Goal: Transaction & Acquisition: Purchase product/service

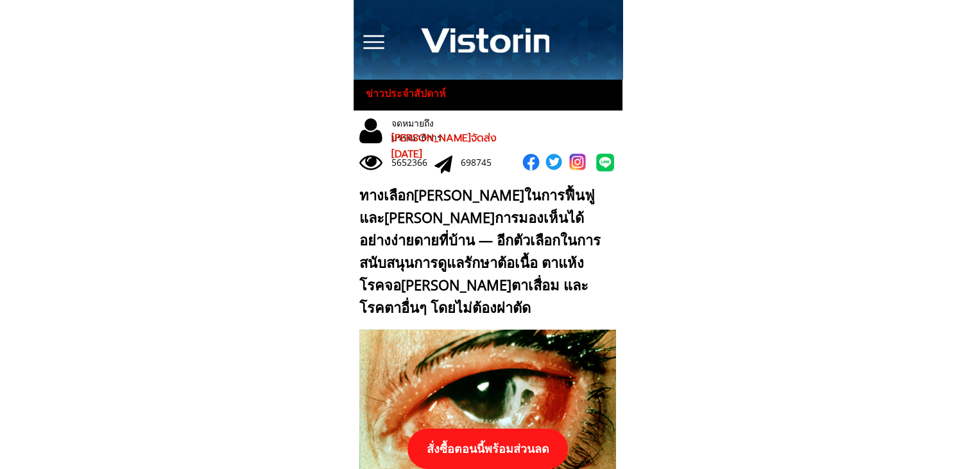
click at [510, 451] on p "สั่งซื้อตอนนี้พร้อมส่วนลด" at bounding box center [488, 448] width 160 height 40
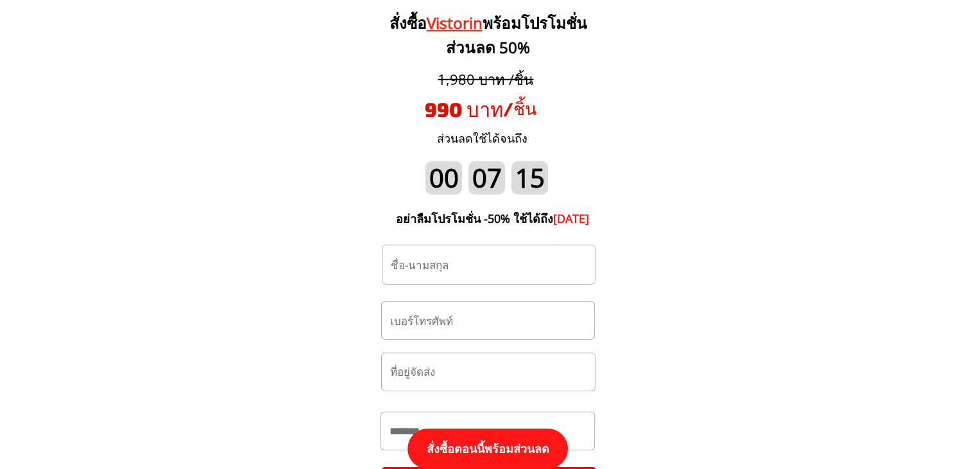
scroll to position [13459, 0]
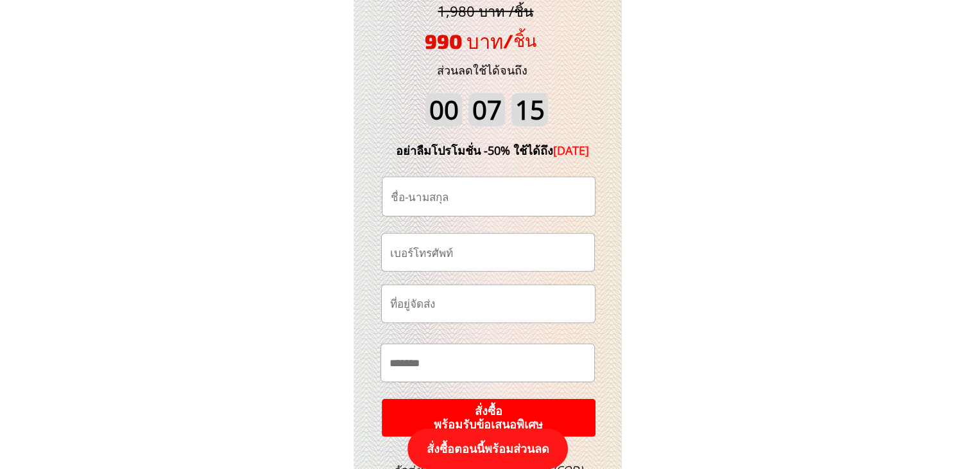
click at [477, 259] on input "tel" at bounding box center [488, 252] width 202 height 37
paste input "0992739448"
paste input "tel"
type input "0992739448"
click at [451, 203] on input "text" at bounding box center [489, 196] width 202 height 39
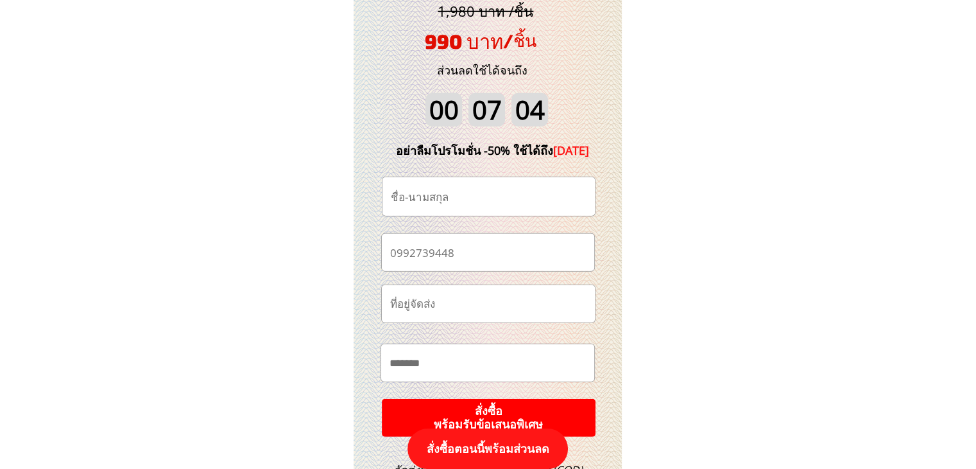
paste input "เล็กน้อย มัน[PERSON_NAME]กันดี"
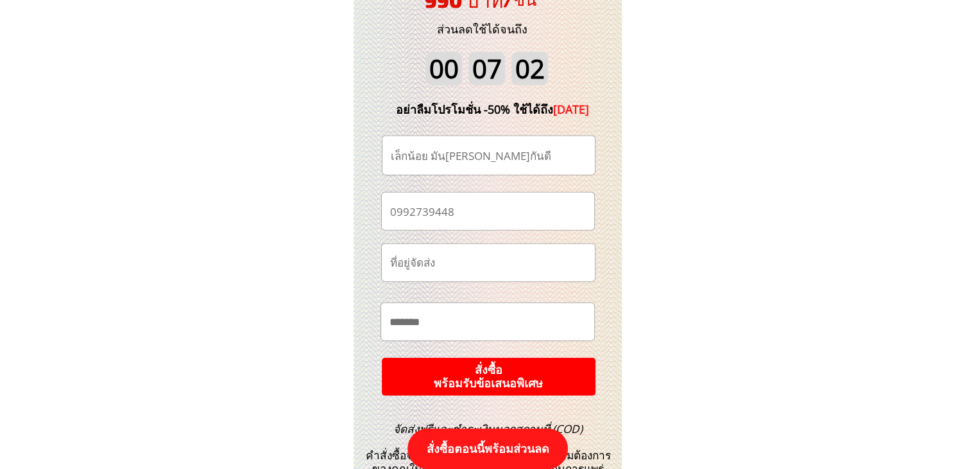
scroll to position [13523, 0]
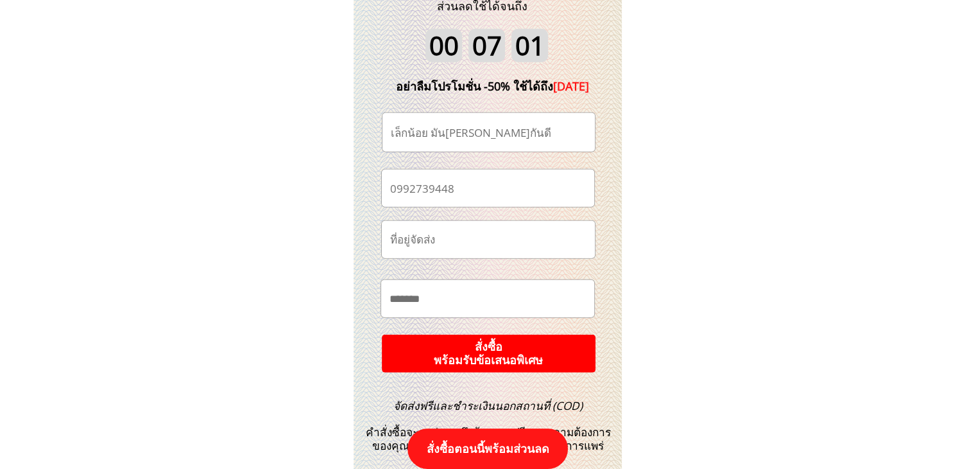
type input "เล็กน้อย มัน[PERSON_NAME]กันดี"
click at [537, 350] on p "สั่งซื้อ พร้อมรับข้อเสนอพิเศษ" at bounding box center [488, 353] width 215 height 39
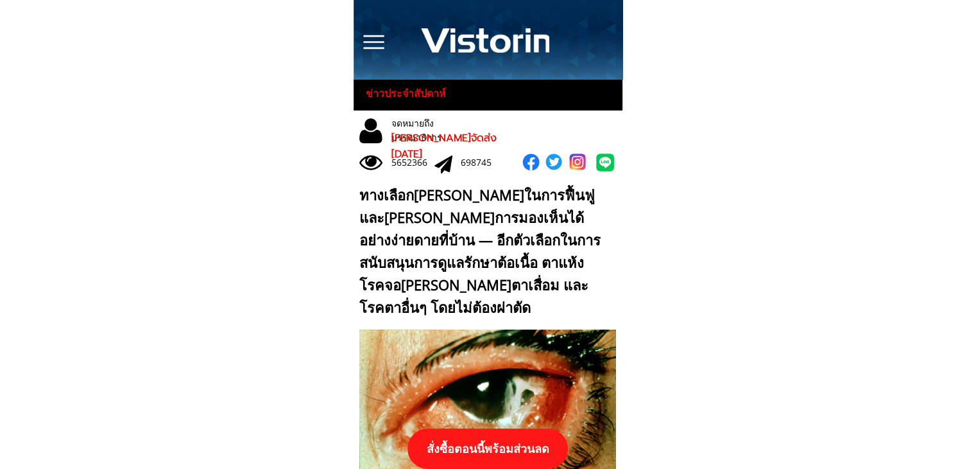
drag, startPoint x: 500, startPoint y: 447, endPoint x: 540, endPoint y: 444, distance: 39.9
click at [500, 446] on p "สั่งซื้อตอนนี้พร้อมส่วนลด" at bounding box center [488, 448] width 160 height 40
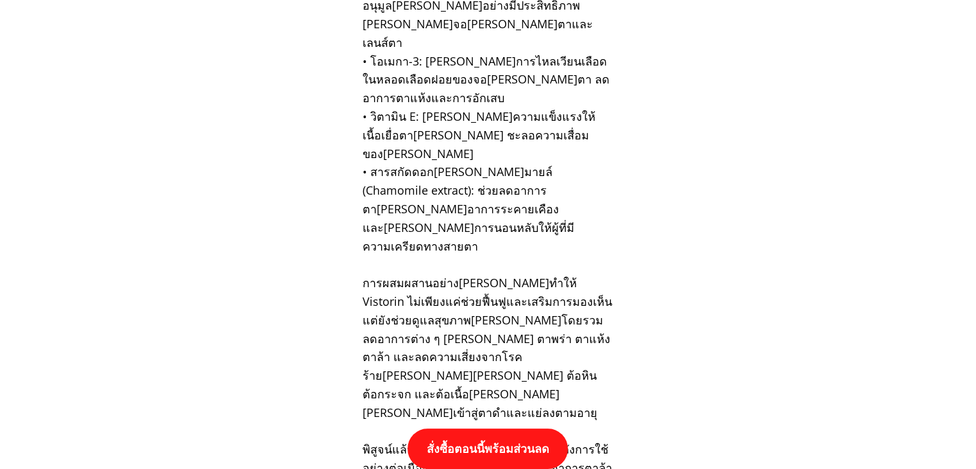
scroll to position [13330, 0]
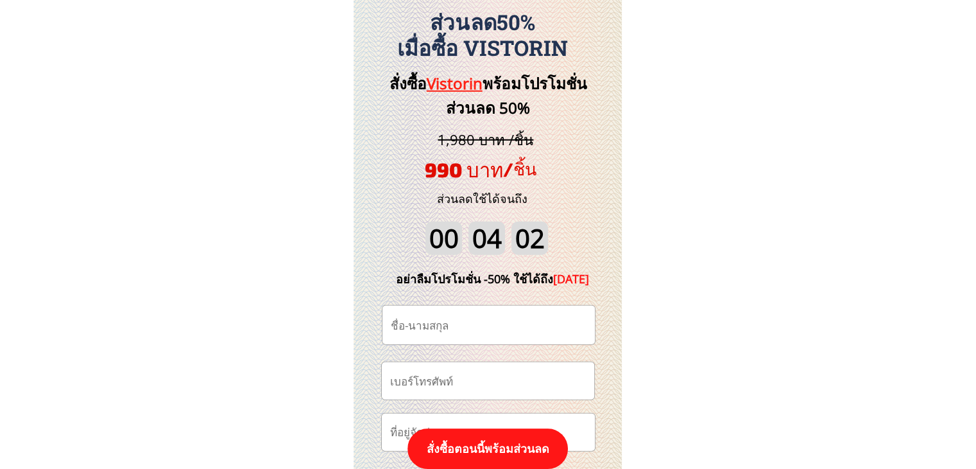
click at [519, 387] on input "tel" at bounding box center [488, 380] width 202 height 37
paste input "0970569369"
type input "0970569369"
drag, startPoint x: 490, startPoint y: 332, endPoint x: 549, endPoint y: 259, distance: 93.6
click at [490, 331] on input "text" at bounding box center [489, 325] width 202 height 39
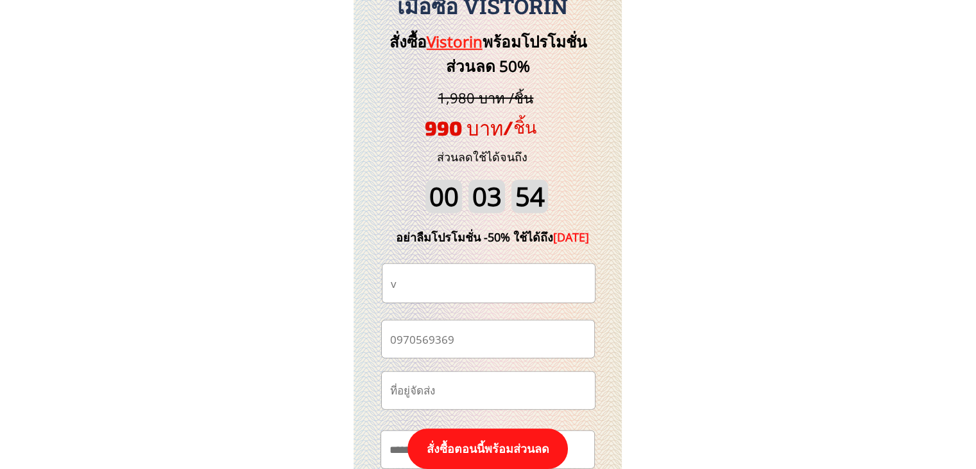
scroll to position [13395, 0]
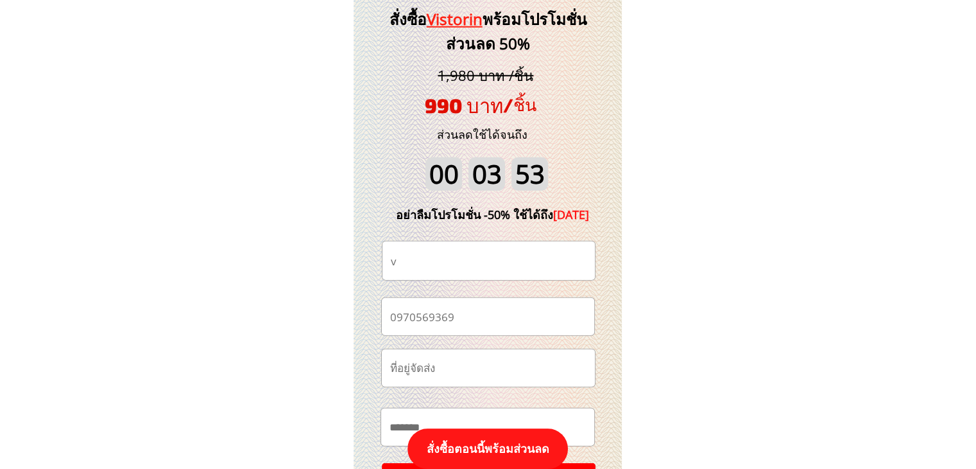
paste input "แอ๋น คำสอน"
type input "แอ๋น คำสอน"
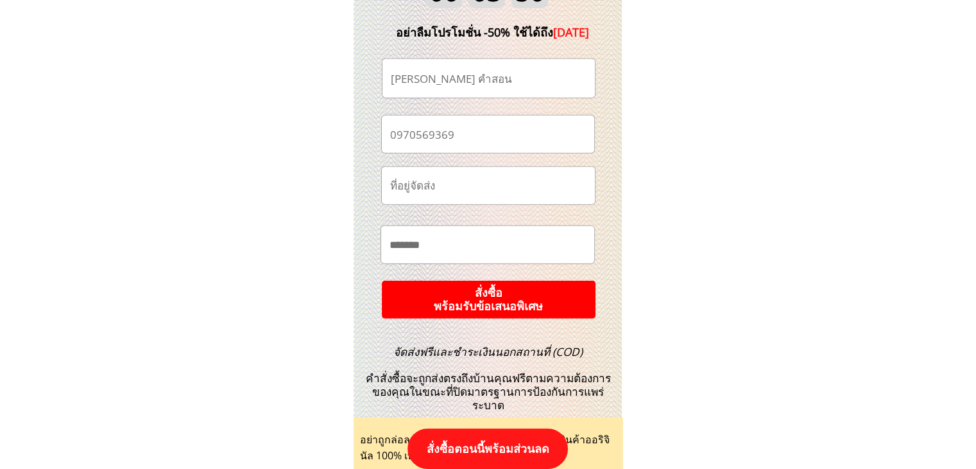
scroll to position [13587, 0]
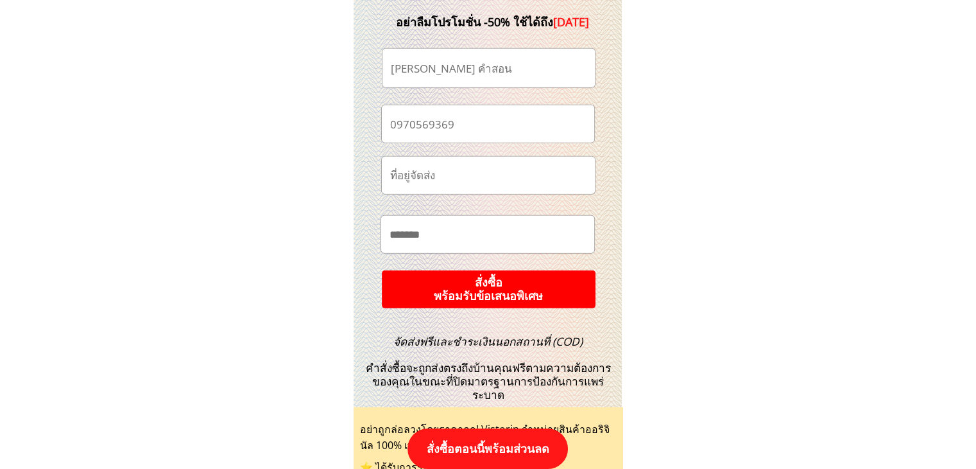
click at [524, 296] on p "สั่งซื้อ พร้อมรับข้อเสนอพิเศษ" at bounding box center [488, 289] width 215 height 39
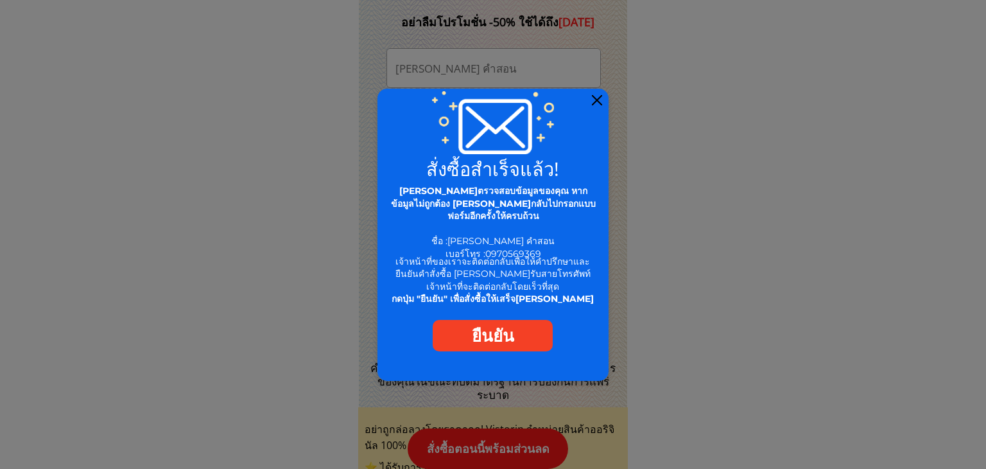
click at [598, 95] on div at bounding box center [597, 100] width 10 height 10
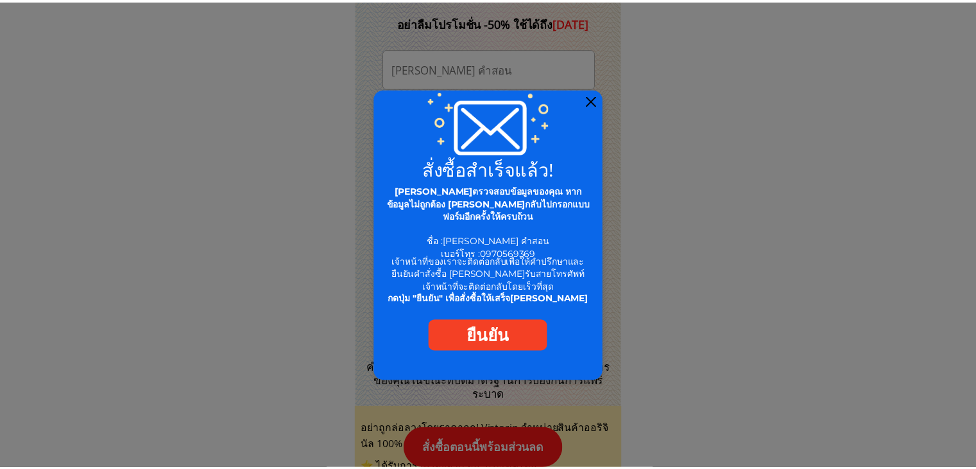
scroll to position [13587, 0]
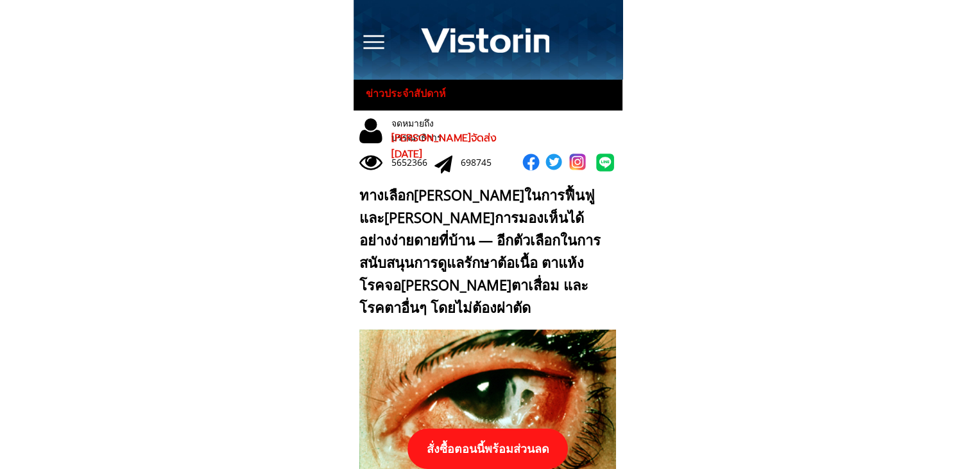
click at [508, 442] on p "สั่งซื้อตอนนี้พร้อมส่วนลด" at bounding box center [488, 448] width 160 height 40
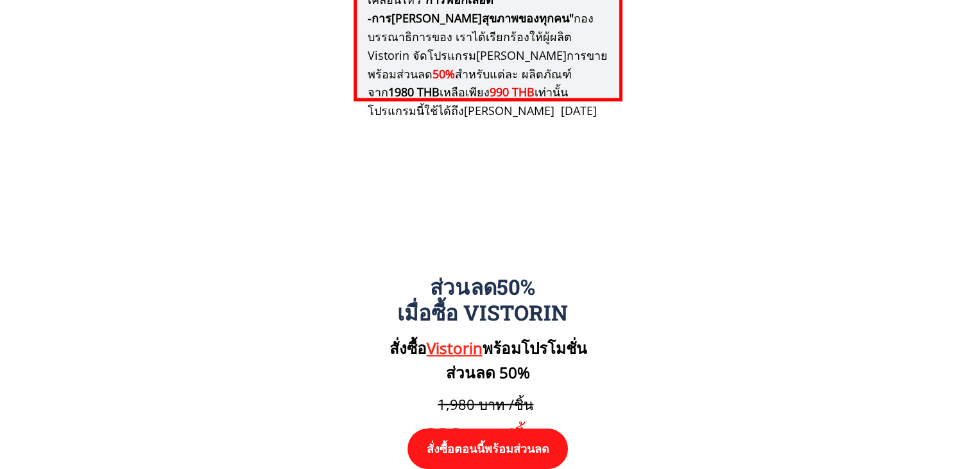
scroll to position [13330, 0]
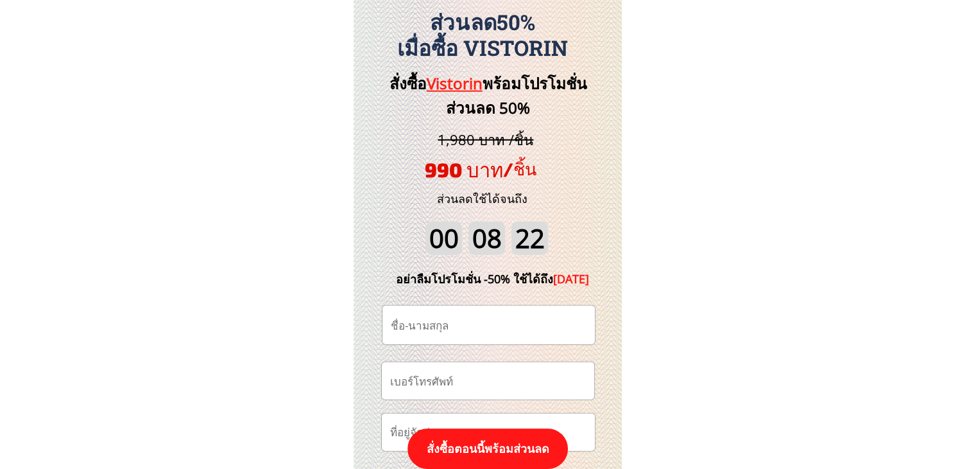
click at [499, 388] on input "tel" at bounding box center [488, 380] width 202 height 37
paste input "0875948852"
type input "0875948852"
click at [463, 315] on input "text" at bounding box center [489, 325] width 202 height 39
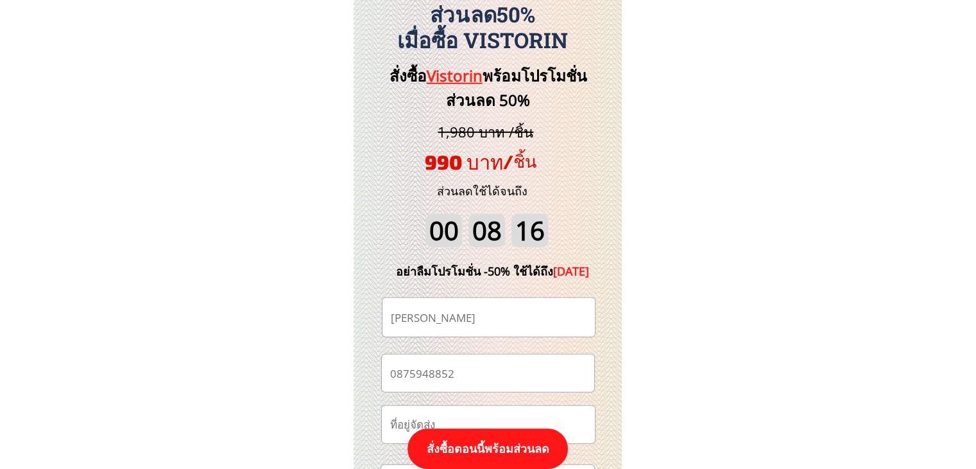
scroll to position [13523, 0]
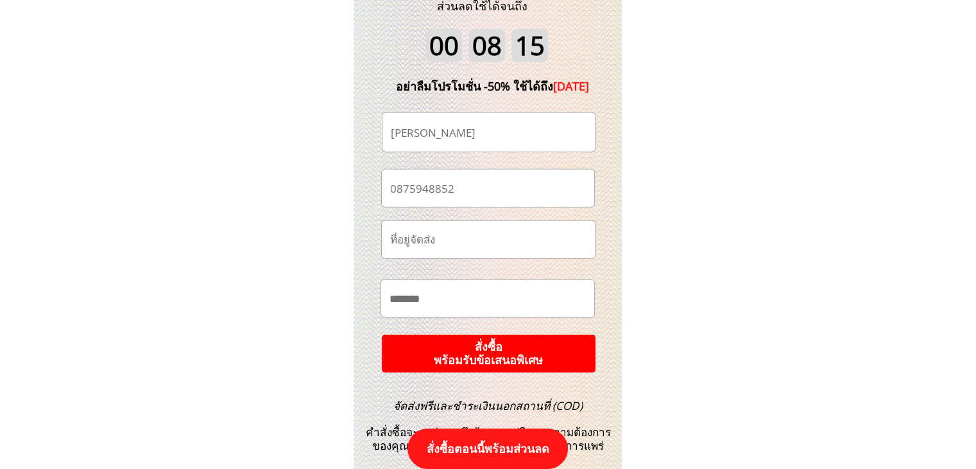
type input "Angkhana Kaeokhao"
click at [543, 343] on p "สั่งซื้อ พร้อมรับข้อเสนอพิเศษ" at bounding box center [489, 353] width 216 height 39
